Goal: Task Accomplishment & Management: Manage account settings

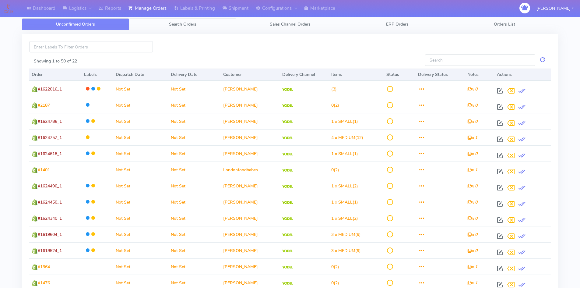
click at [183, 25] on span "Search Orders" at bounding box center [182, 24] width 27 height 6
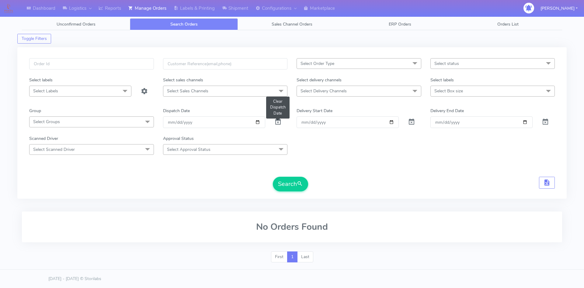
click at [279, 122] on span at bounding box center [277, 123] width 7 height 6
click at [61, 61] on input "text" at bounding box center [91, 63] width 125 height 11
paste input "1619838"
type input "1619838"
click at [287, 180] on button "Search" at bounding box center [290, 183] width 35 height 15
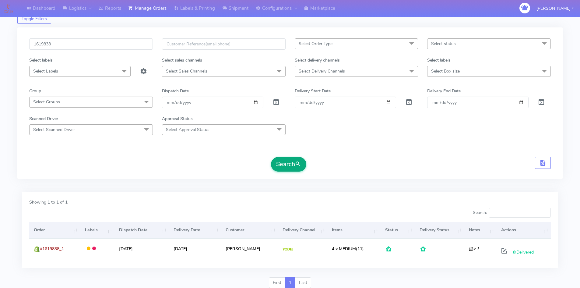
scroll to position [30, 0]
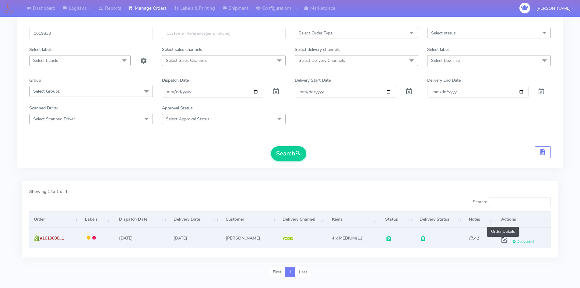
click at [501, 239] on span at bounding box center [503, 241] width 11 height 6
select select "5"
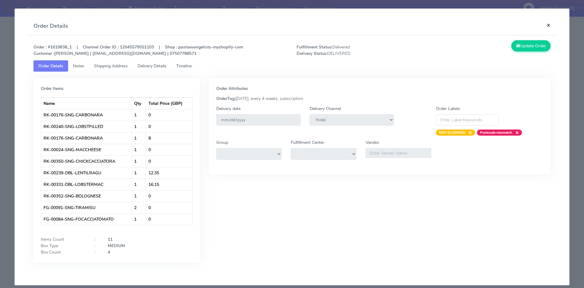
click at [546, 26] on button "×" at bounding box center [549, 25] width 14 height 16
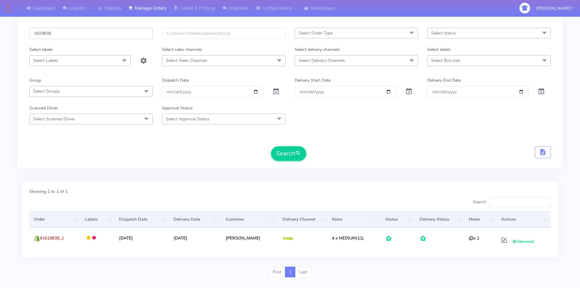
drag, startPoint x: 103, startPoint y: 36, endPoint x: 0, endPoint y: 39, distance: 103.5
click at [0, 39] on div "Dashboard Logistics London Logistics Reports Manage Orders Labels & Printing Sh…" at bounding box center [290, 131] width 580 height 301
paste input "299"
type input "1619299"
click at [291, 157] on button "Search" at bounding box center [288, 153] width 35 height 15
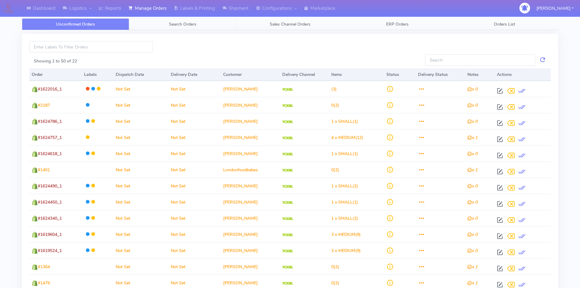
click at [187, 28] on link "Search Orders" at bounding box center [182, 24] width 107 height 12
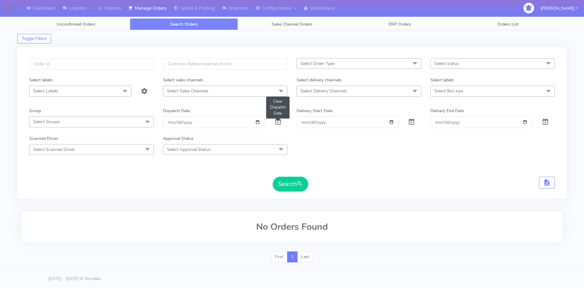
click at [277, 122] on span at bounding box center [277, 123] width 7 height 6
click at [93, 64] on input "text" at bounding box center [91, 63] width 125 height 11
paste input "1620500"
click at [286, 190] on button "Search" at bounding box center [290, 183] width 35 height 15
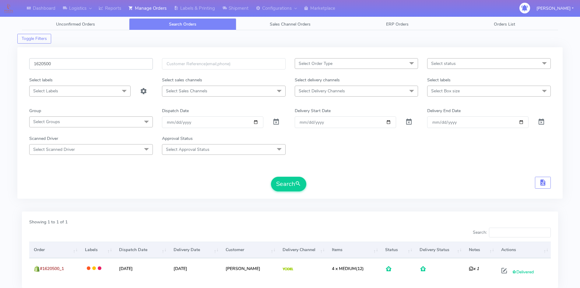
drag, startPoint x: 84, startPoint y: 63, endPoint x: 21, endPoint y: 72, distance: 64.0
click at [21, 72] on div "1620500 Select Order Type Select All MEALS ATAVI One Off Pasta Club Gift Kit Ev…" at bounding box center [289, 122] width 545 height 151
paste input "1215"
click at [291, 189] on button "Search" at bounding box center [288, 183] width 35 height 15
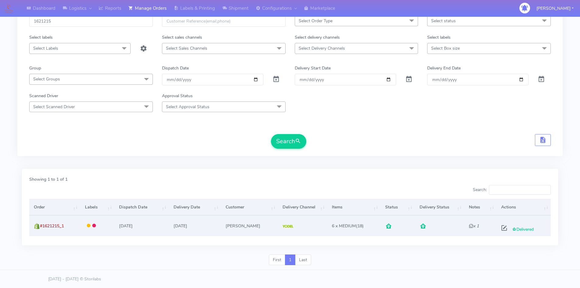
scroll to position [43, 0]
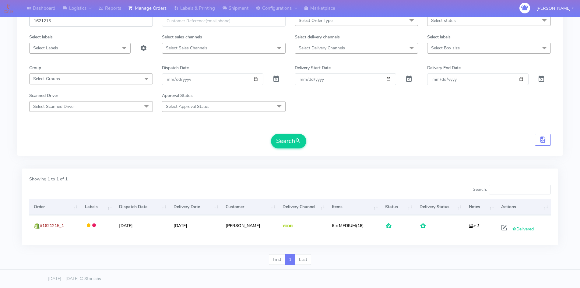
drag, startPoint x: 69, startPoint y: 19, endPoint x: 2, endPoint y: 23, distance: 68.0
click at [2, 23] on div "Dashboard Logistics London Logistics Reports Manage Orders Labels & Printing Sh…" at bounding box center [290, 118] width 580 height 301
paste input "1"
type input "1621211"
click at [287, 141] on button "Search" at bounding box center [288, 141] width 35 height 15
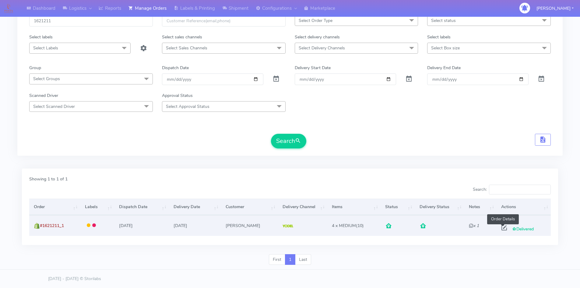
click at [503, 229] on span at bounding box center [503, 229] width 11 height 6
select select "5"
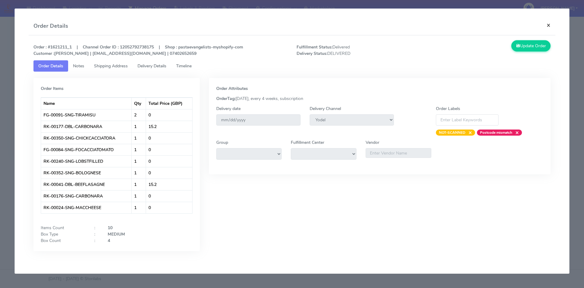
click at [550, 26] on button "×" at bounding box center [549, 25] width 14 height 16
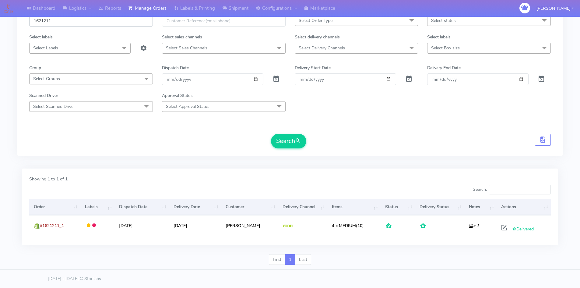
drag, startPoint x: 70, startPoint y: 21, endPoint x: 26, endPoint y: 20, distance: 43.2
click at [26, 20] on div "1621211" at bounding box center [91, 24] width 133 height 19
paste input "129"
type input "1621129"
click at [284, 138] on button "Search" at bounding box center [288, 141] width 35 height 15
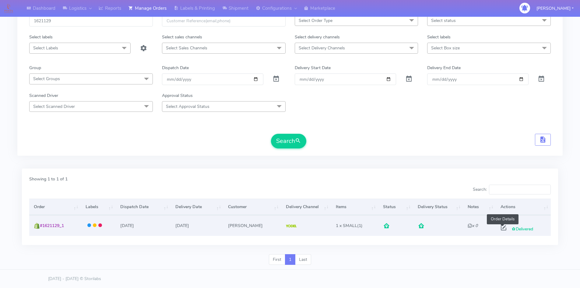
click at [501, 229] on span at bounding box center [503, 229] width 11 height 6
select select "5"
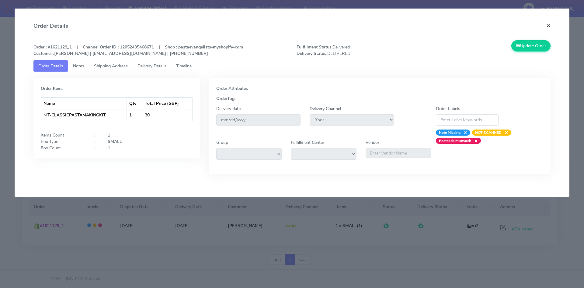
click at [547, 26] on button "×" at bounding box center [549, 25] width 14 height 16
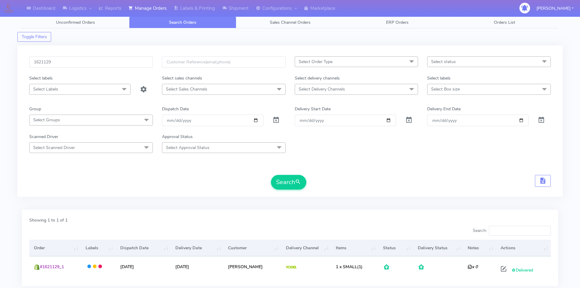
scroll to position [0, 0]
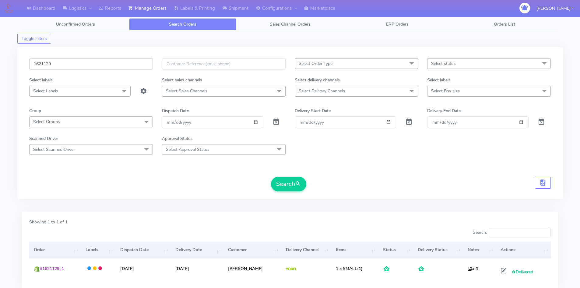
drag, startPoint x: 74, startPoint y: 61, endPoint x: 2, endPoint y: 71, distance: 72.5
click at [2, 71] on div "Dashboard Logistics London Logistics Reports Manage Orders Labels & Printing Sh…" at bounding box center [290, 161] width 580 height 301
paste input "0728"
type input "1620728"
click at [288, 184] on button "Search" at bounding box center [288, 183] width 35 height 15
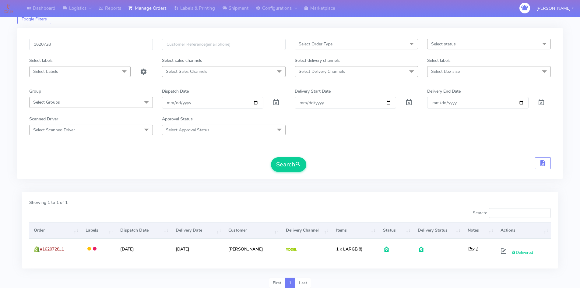
scroll to position [43, 0]
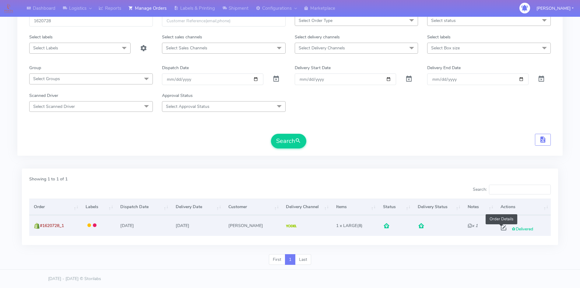
click at [501, 228] on span at bounding box center [503, 229] width 11 height 6
select select "5"
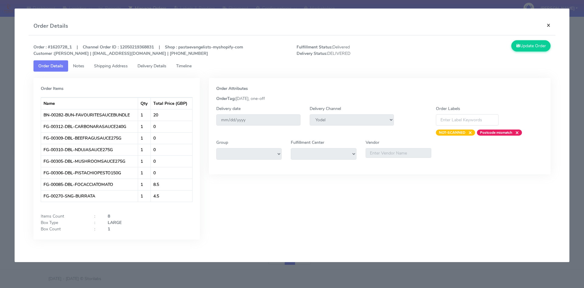
click at [549, 26] on button "×" at bounding box center [549, 25] width 14 height 16
